Goal: Task Accomplishment & Management: Manage account settings

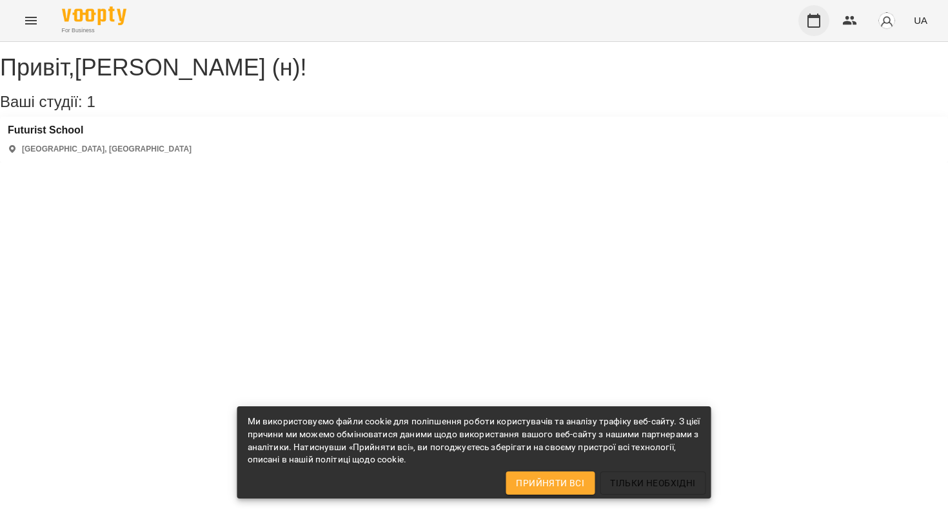
click at [820, 21] on icon "button" at bounding box center [813, 21] width 13 height 14
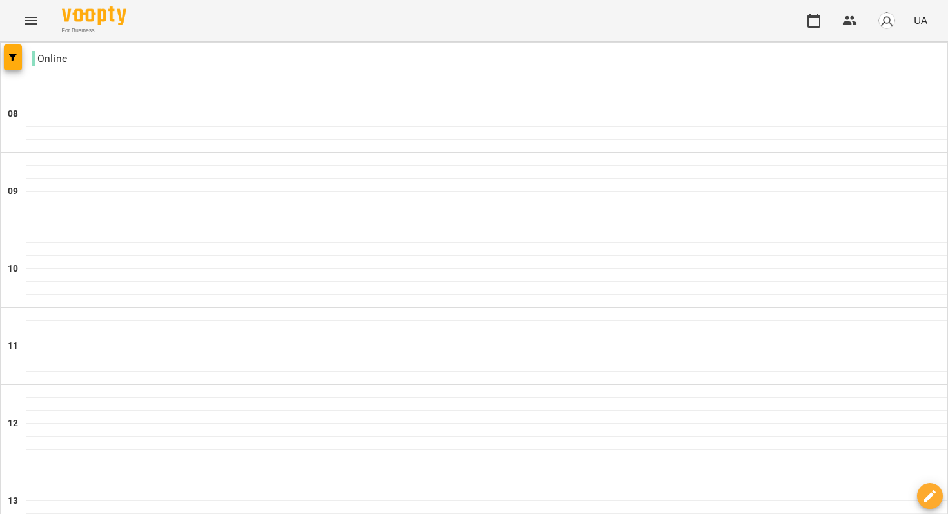
scroll to position [808, 0]
type input "**********"
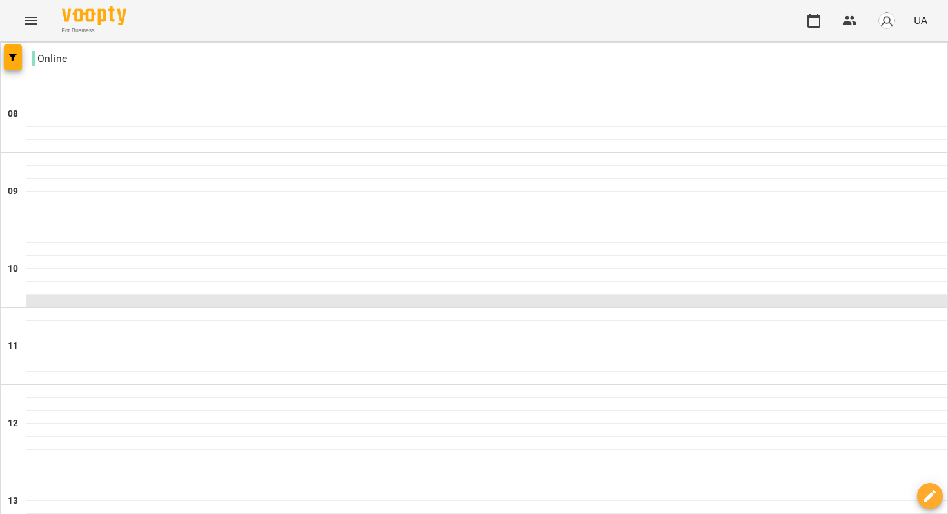
scroll to position [670, 0]
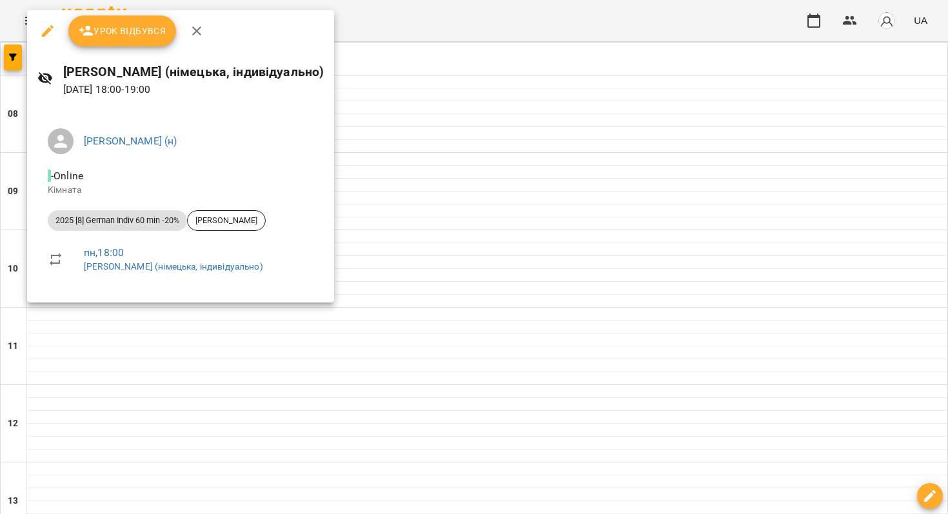
click at [350, 206] on div at bounding box center [474, 257] width 948 height 514
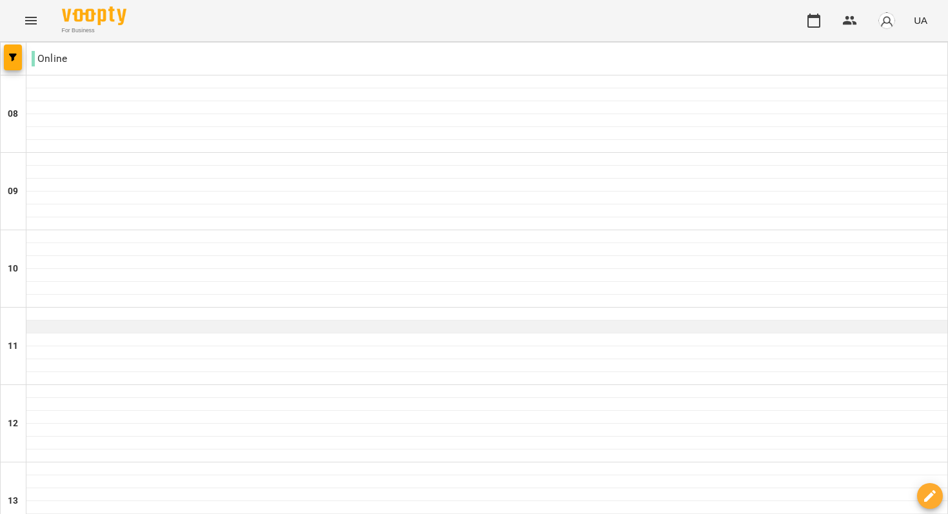
scroll to position [750, 0]
